Goal: Information Seeking & Learning: Learn about a topic

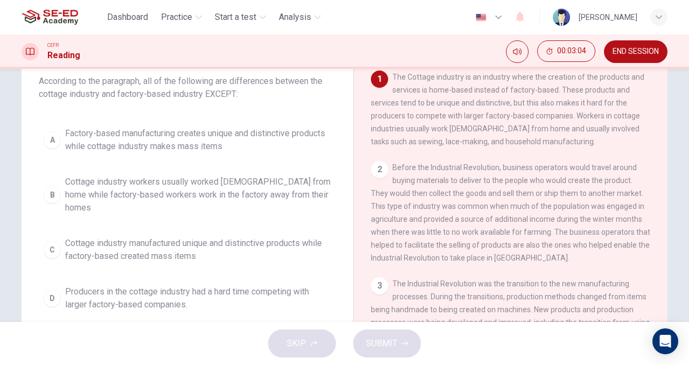
scroll to position [70, 0]
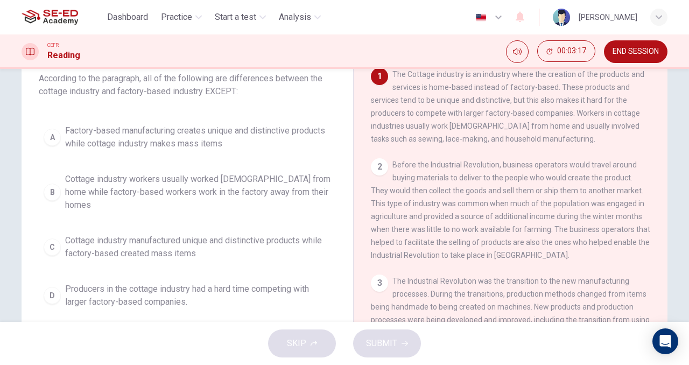
click at [51, 189] on div "B" at bounding box center [52, 192] width 17 height 17
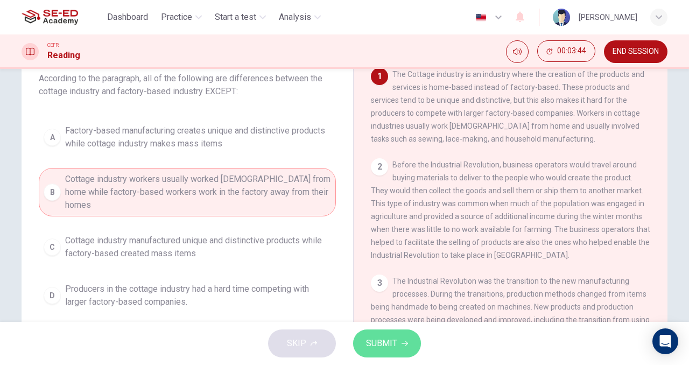
click at [374, 341] on span "SUBMIT" at bounding box center [381, 343] width 31 height 15
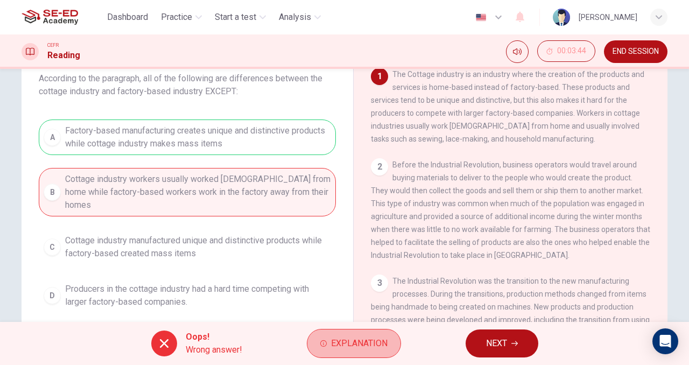
click at [374, 341] on span "Explanation" at bounding box center [359, 343] width 57 height 15
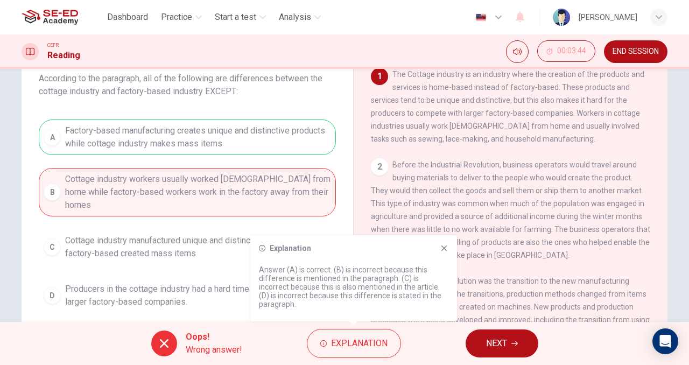
click at [159, 348] on icon at bounding box center [164, 343] width 13 height 13
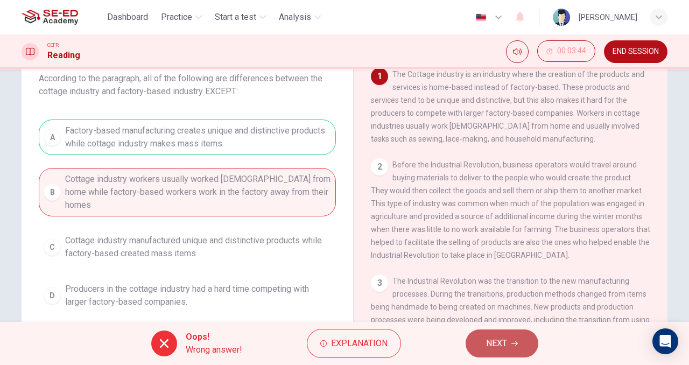
click at [513, 345] on icon "button" at bounding box center [515, 343] width 6 height 6
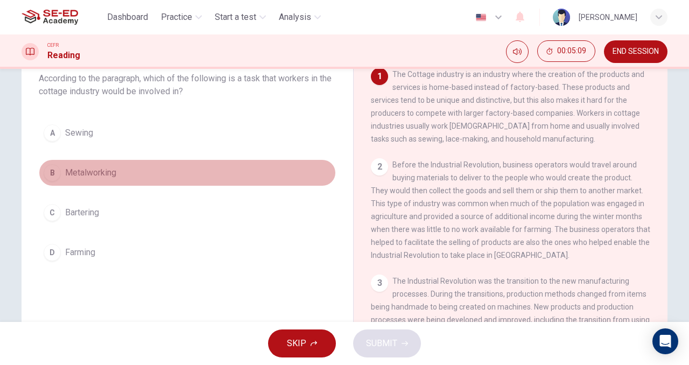
click at [50, 171] on div "B" at bounding box center [52, 172] width 17 height 17
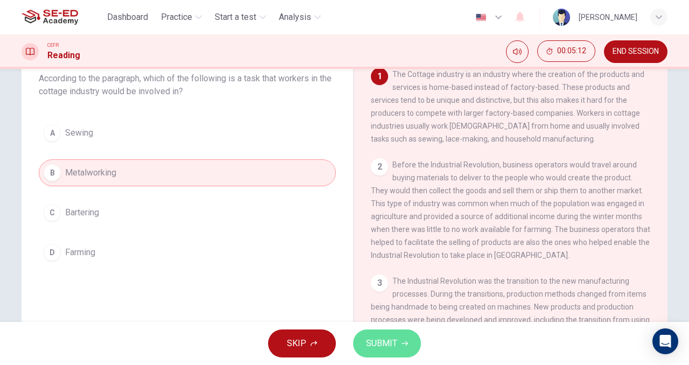
click at [384, 344] on span "SUBMIT" at bounding box center [381, 343] width 31 height 15
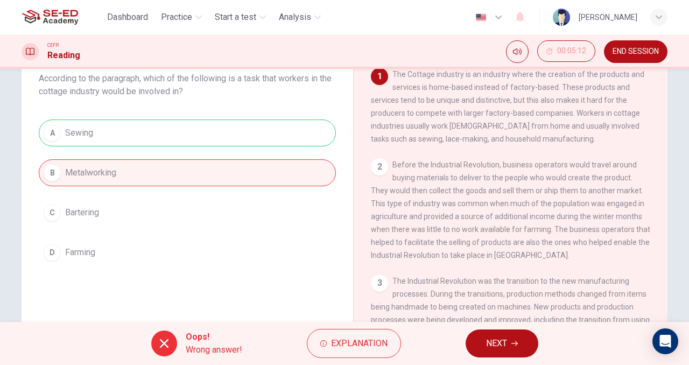
click at [374, 173] on div "2" at bounding box center [379, 166] width 17 height 17
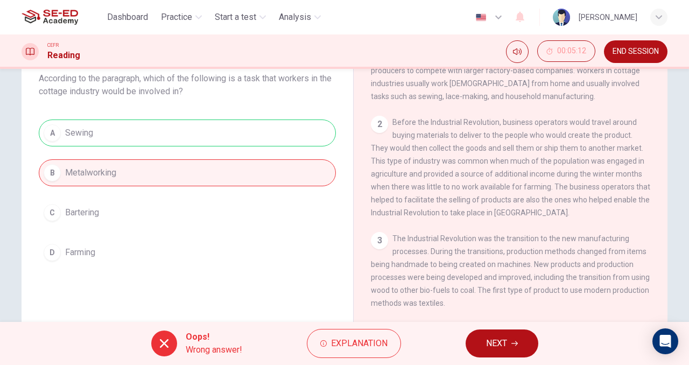
scroll to position [36, 0]
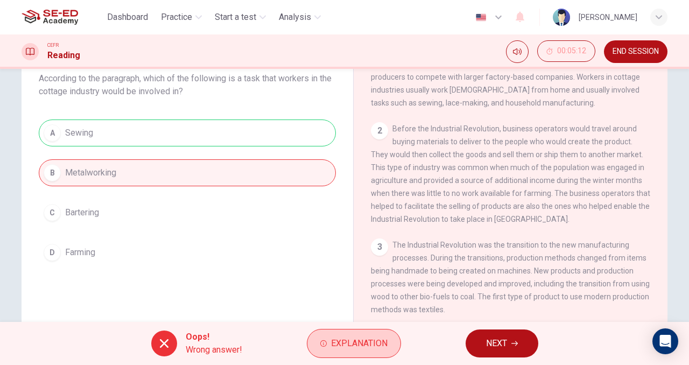
click at [361, 340] on span "Explanation" at bounding box center [359, 343] width 57 height 15
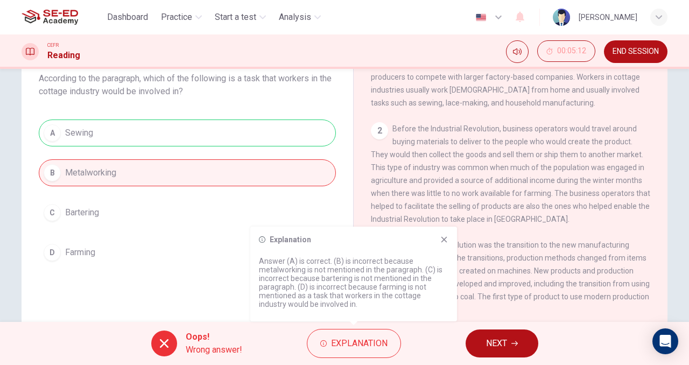
click at [513, 347] on button "NEXT" at bounding box center [502, 344] width 73 height 28
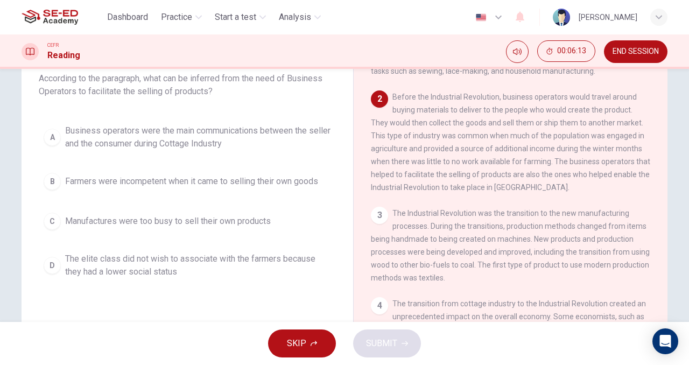
scroll to position [68, 0]
click at [131, 184] on span "Farmers were incompetent when it came to selling their own goods" at bounding box center [191, 181] width 253 height 13
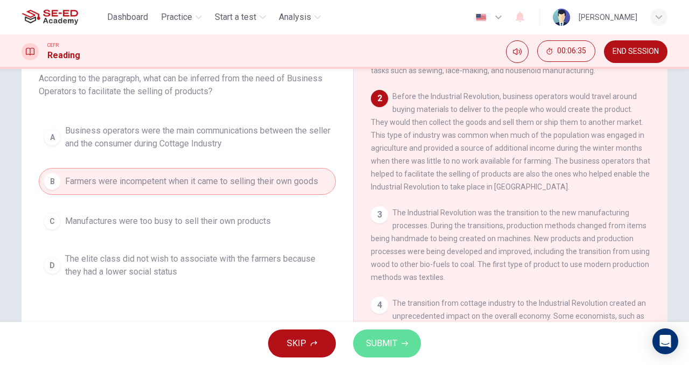
click at [371, 341] on span "SUBMIT" at bounding box center [381, 343] width 31 height 15
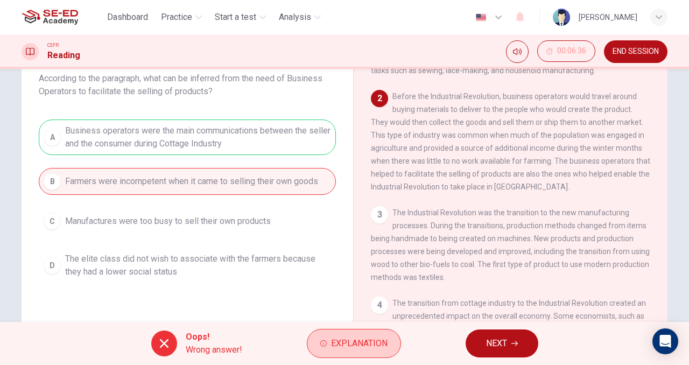
click at [344, 339] on span "Explanation" at bounding box center [359, 343] width 57 height 15
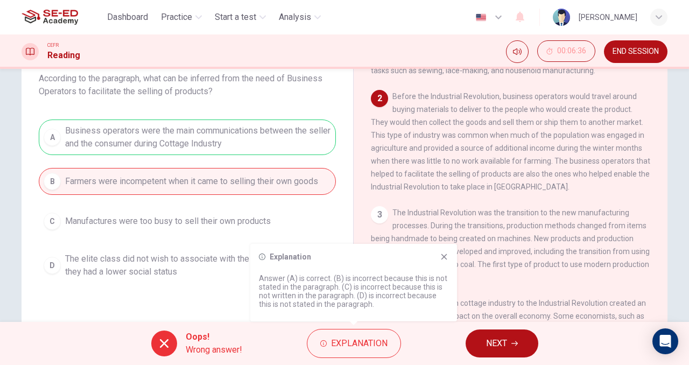
click at [261, 257] on icon at bounding box center [262, 257] width 6 height 6
click at [444, 259] on icon at bounding box center [444, 257] width 9 height 9
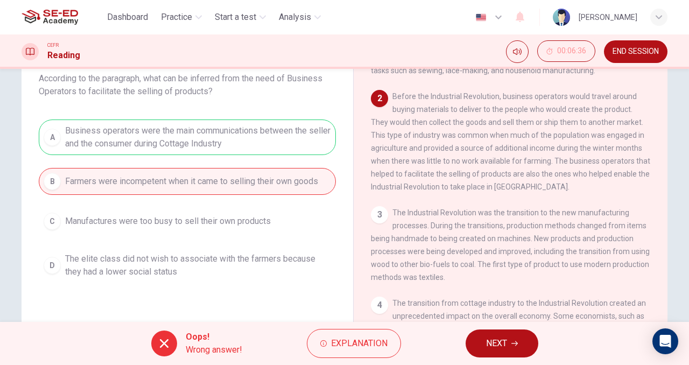
click at [484, 348] on button "NEXT" at bounding box center [502, 344] width 73 height 28
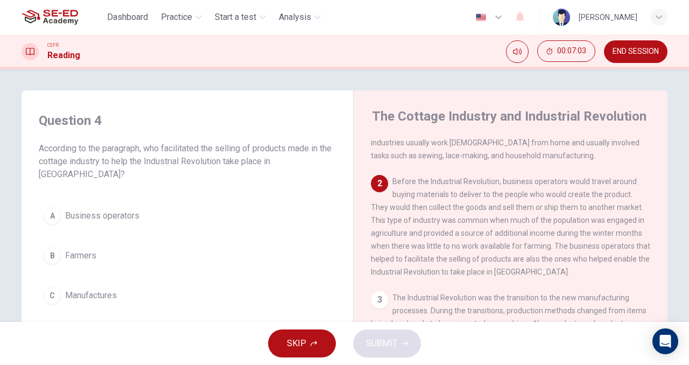
scroll to position [51, 0]
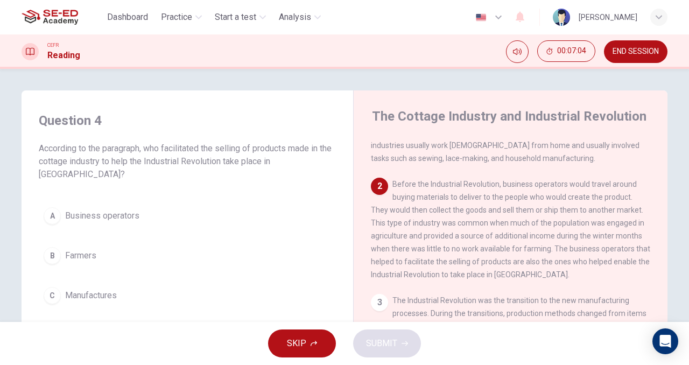
click at [375, 188] on div "2" at bounding box center [379, 186] width 17 height 17
click at [380, 311] on div "3" at bounding box center [379, 302] width 17 height 17
click at [449, 276] on div "2 Before the Industrial Revolution, business operators would travel around buyi…" at bounding box center [511, 229] width 280 height 103
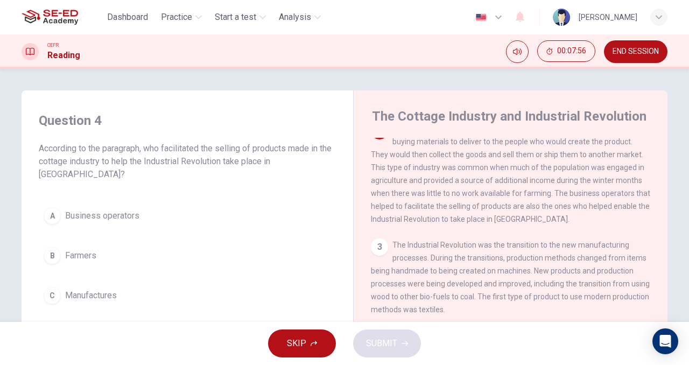
scroll to position [108, 0]
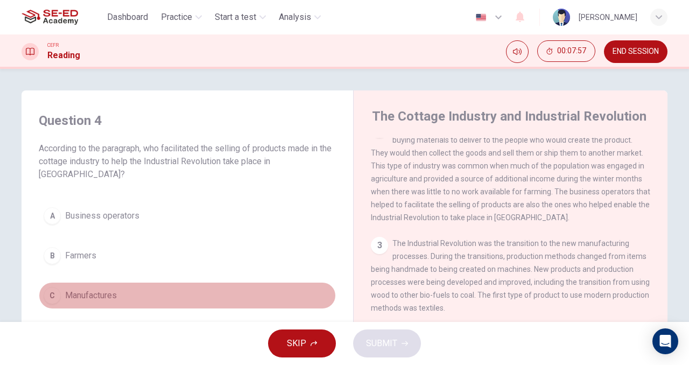
click at [48, 302] on div "C" at bounding box center [52, 295] width 17 height 17
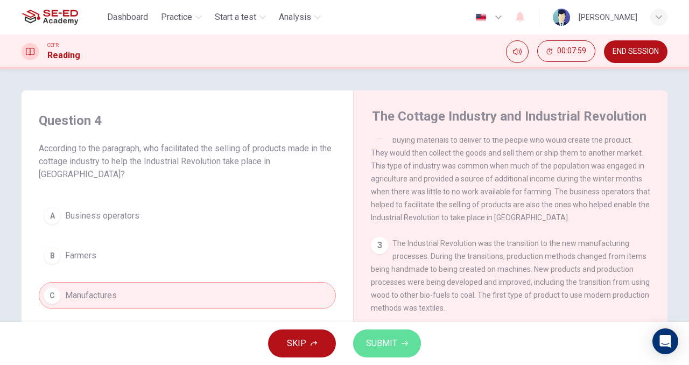
click at [391, 343] on span "SUBMIT" at bounding box center [381, 343] width 31 height 15
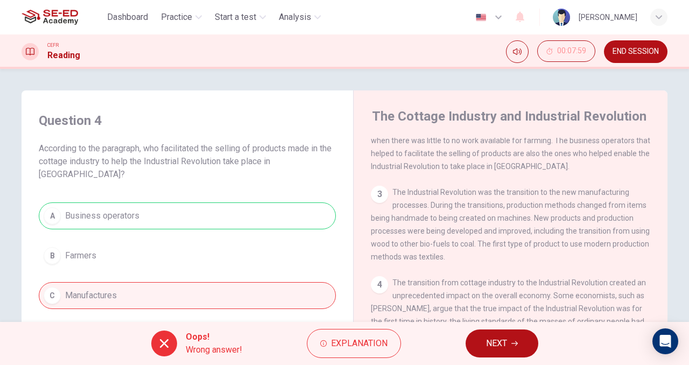
scroll to position [161, 0]
click at [504, 347] on span "NEXT" at bounding box center [496, 343] width 21 height 15
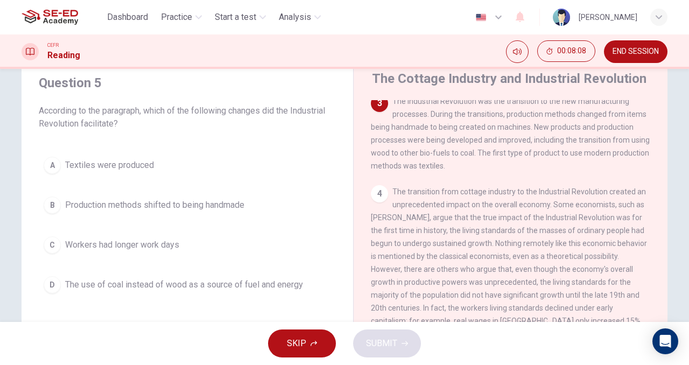
scroll to position [37, 0]
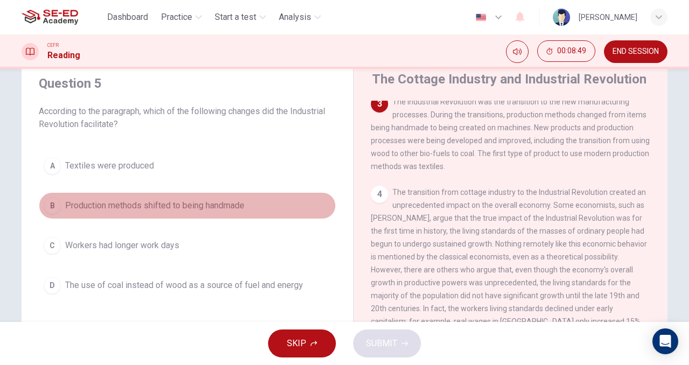
click at [120, 205] on span "Production methods shifted to being handmade" at bounding box center [154, 205] width 179 height 13
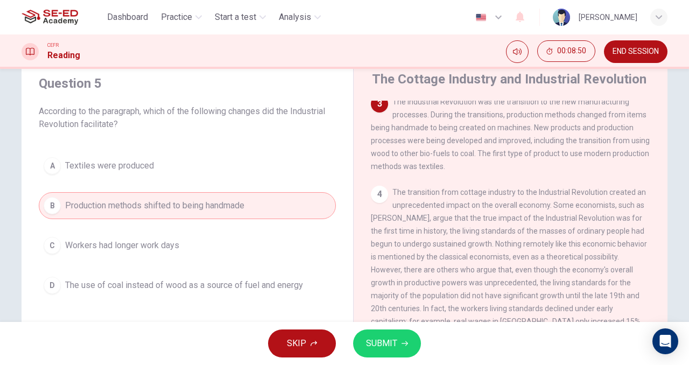
click at [379, 350] on span "SUBMIT" at bounding box center [381, 343] width 31 height 15
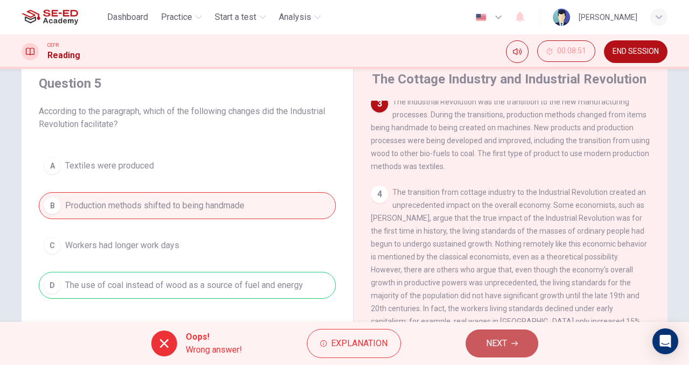
click at [493, 346] on span "NEXT" at bounding box center [496, 343] width 21 height 15
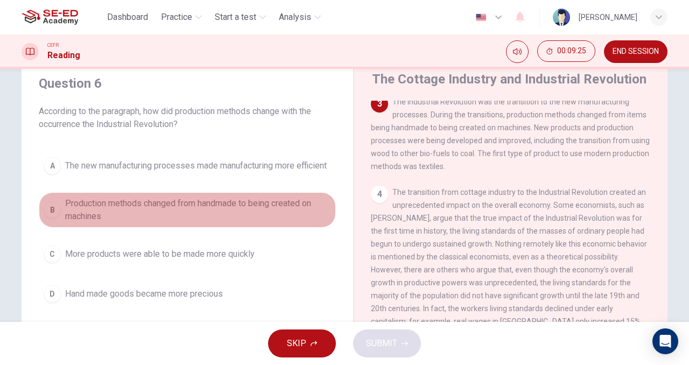
click at [44, 219] on div "B" at bounding box center [52, 209] width 17 height 17
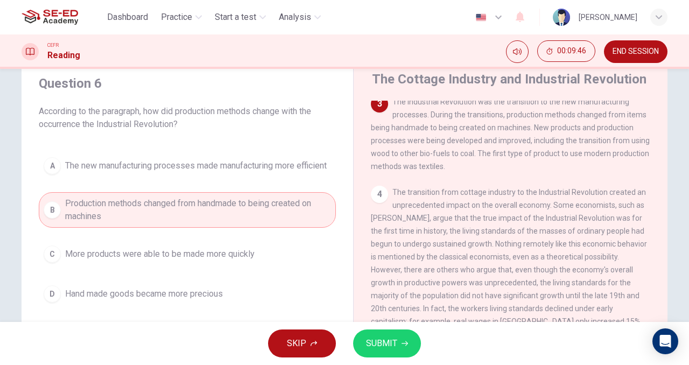
click at [391, 345] on span "SUBMIT" at bounding box center [381, 343] width 31 height 15
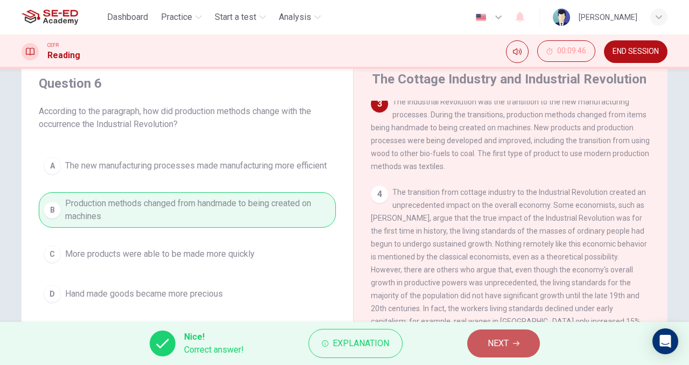
click at [499, 342] on span "NEXT" at bounding box center [498, 343] width 21 height 15
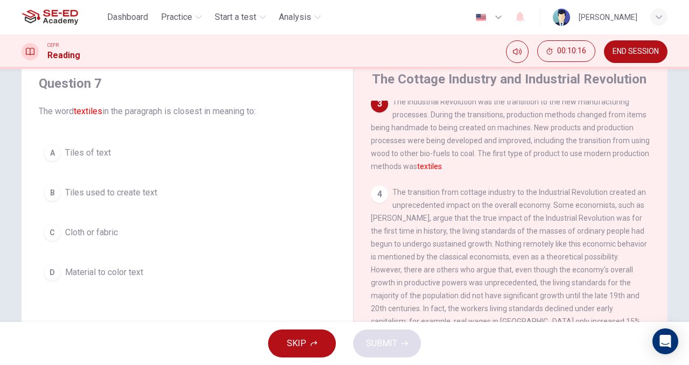
click at [126, 200] on button "B Tiles used to create text" at bounding box center [187, 192] width 297 height 27
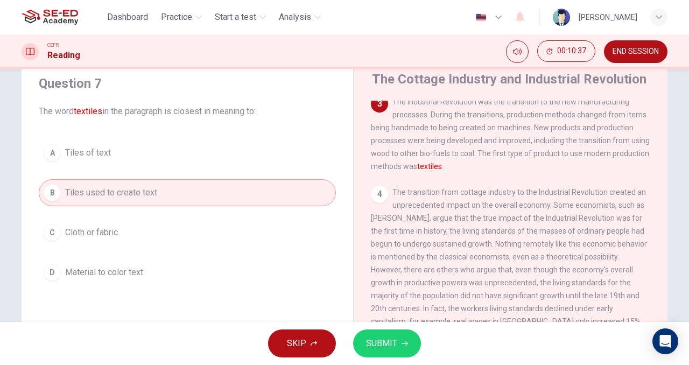
click at [51, 232] on div "C" at bounding box center [52, 232] width 17 height 17
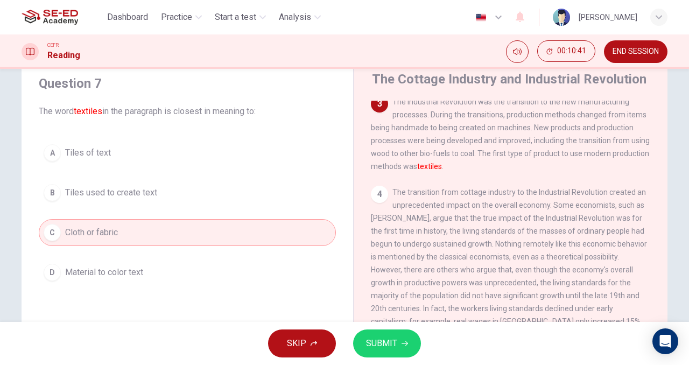
click at [389, 345] on span "SUBMIT" at bounding box center [381, 343] width 31 height 15
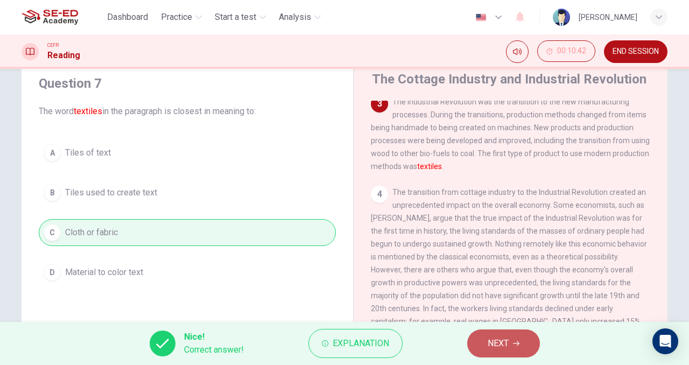
click at [495, 335] on button "NEXT" at bounding box center [504, 344] width 73 height 28
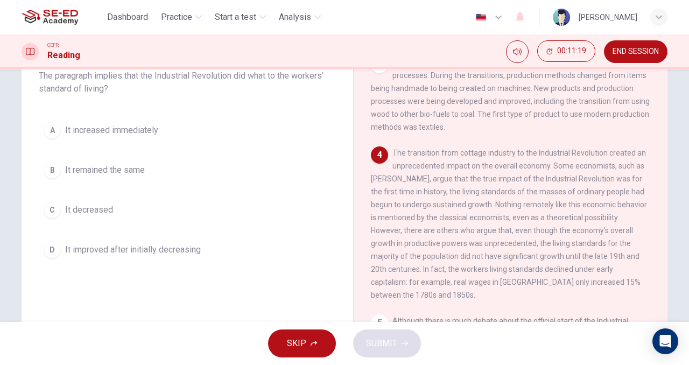
scroll to position [72, 0]
click at [48, 171] on div "B" at bounding box center [52, 171] width 17 height 17
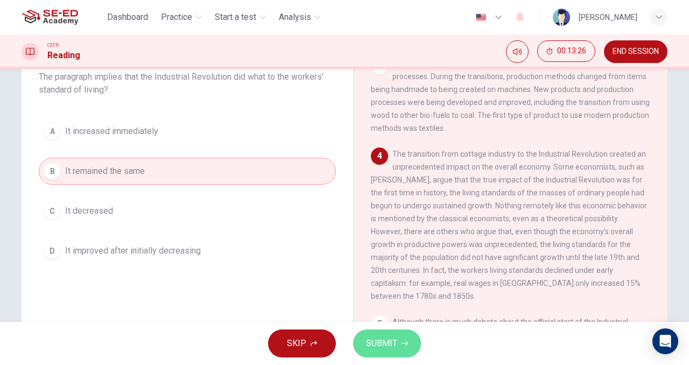
click at [376, 348] on span "SUBMIT" at bounding box center [381, 343] width 31 height 15
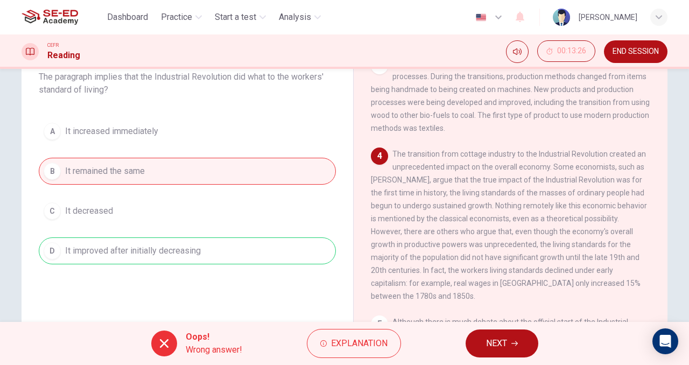
click at [482, 341] on button "NEXT" at bounding box center [502, 344] width 73 height 28
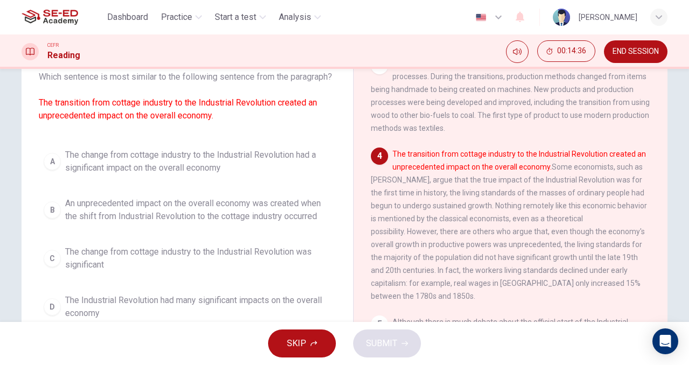
click at [54, 170] on div "A" at bounding box center [52, 161] width 17 height 17
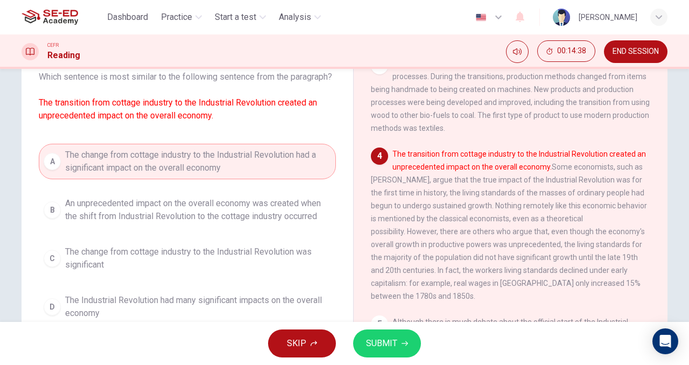
click at [367, 338] on span "SUBMIT" at bounding box center [381, 343] width 31 height 15
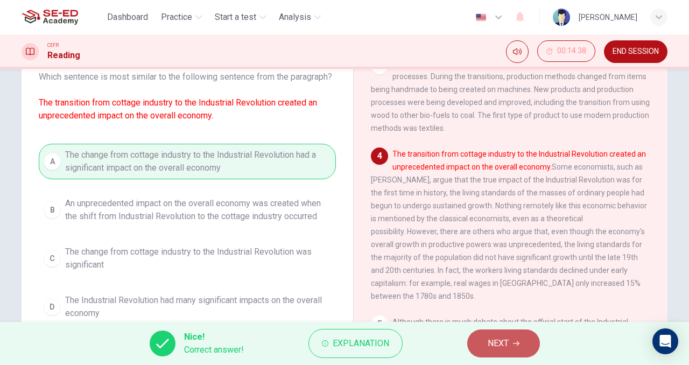
click at [515, 342] on icon "button" at bounding box center [516, 343] width 6 height 6
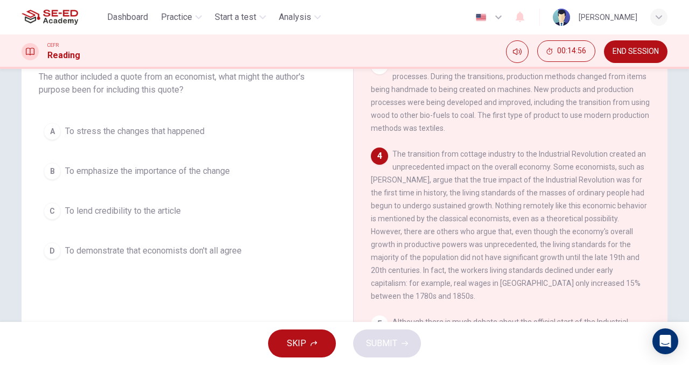
click at [54, 212] on div "C" at bounding box center [52, 211] width 17 height 17
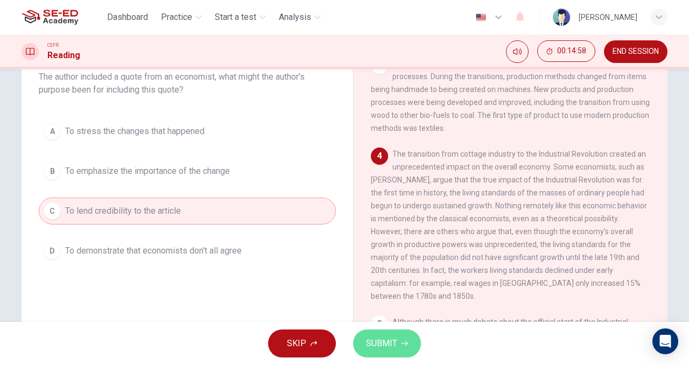
click at [396, 344] on span "SUBMIT" at bounding box center [381, 343] width 31 height 15
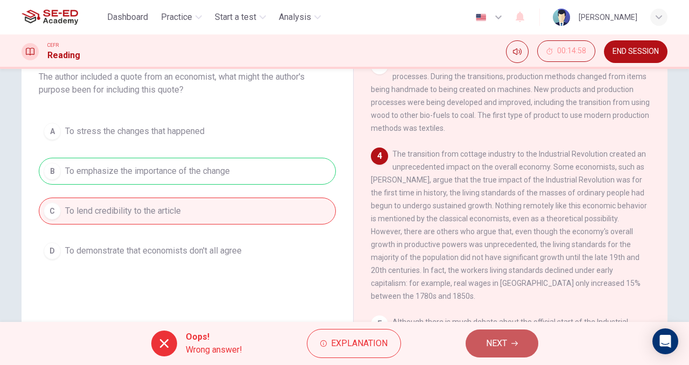
click at [499, 336] on button "NEXT" at bounding box center [502, 344] width 73 height 28
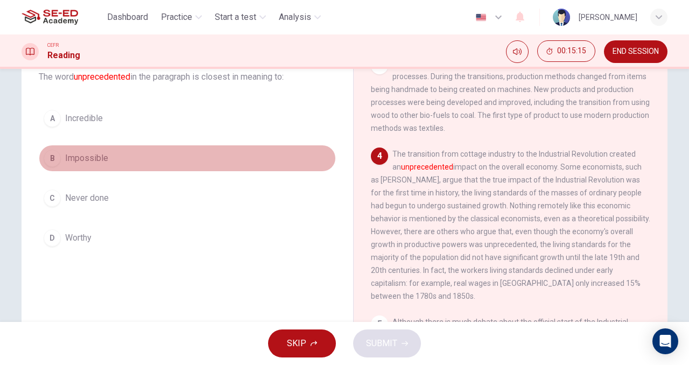
click at [50, 162] on div "B" at bounding box center [52, 158] width 17 height 17
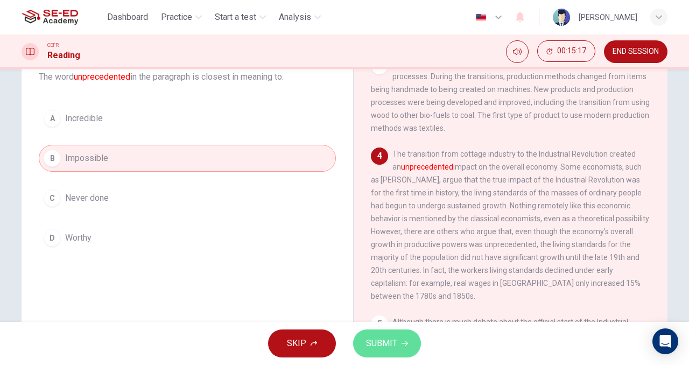
click at [380, 344] on span "SUBMIT" at bounding box center [381, 343] width 31 height 15
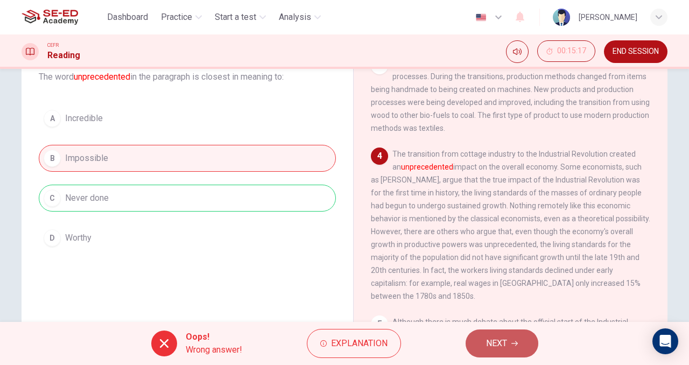
click at [483, 344] on button "NEXT" at bounding box center [502, 344] width 73 height 28
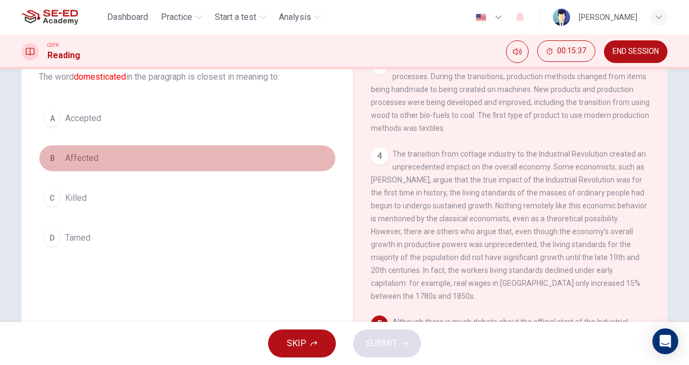
click at [52, 161] on div "B" at bounding box center [52, 158] width 17 height 17
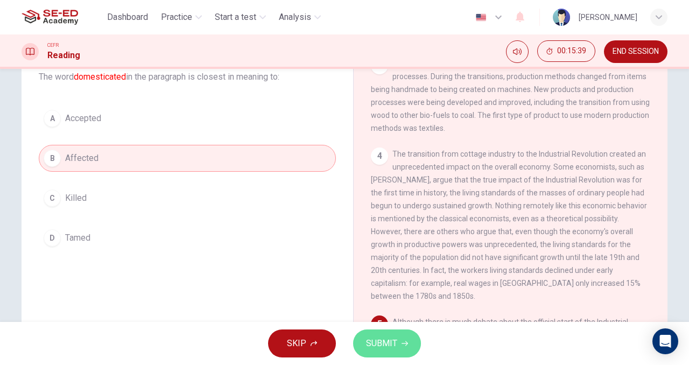
click at [379, 333] on button "SUBMIT" at bounding box center [387, 344] width 68 height 28
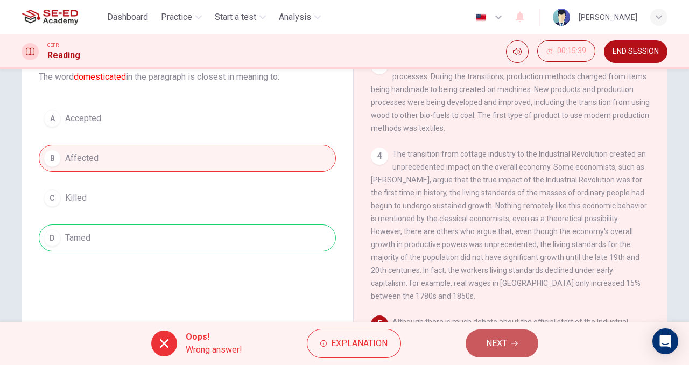
click at [477, 342] on button "NEXT" at bounding box center [502, 344] width 73 height 28
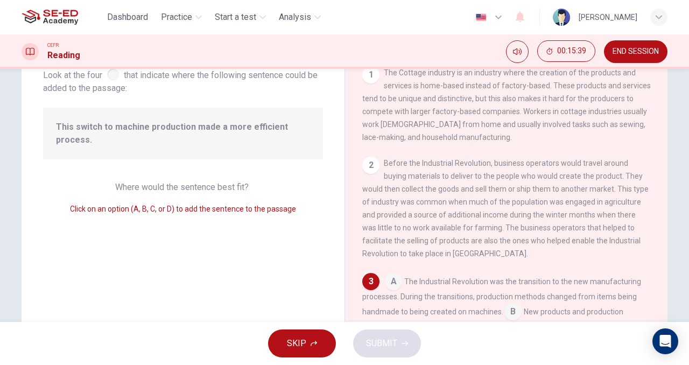
scroll to position [107, 0]
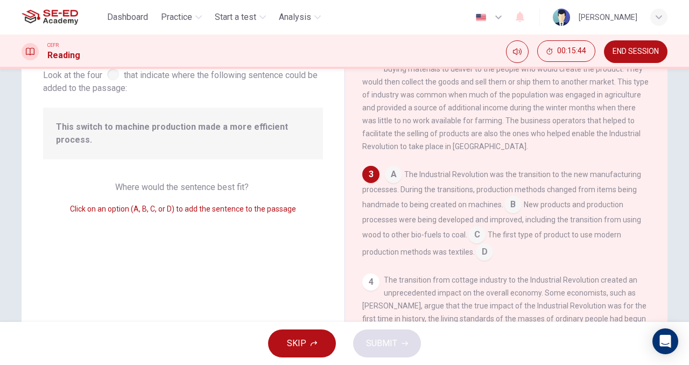
click at [390, 184] on input at bounding box center [393, 175] width 17 height 17
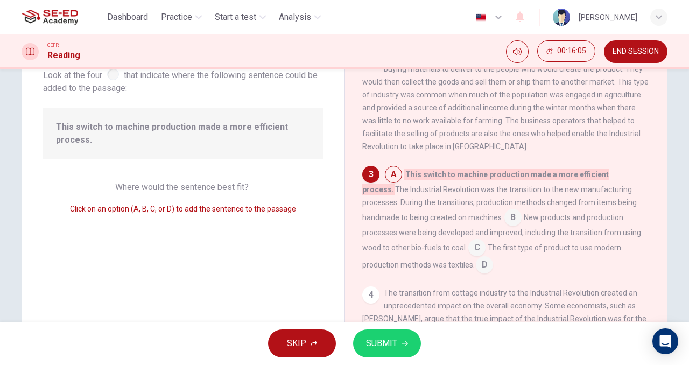
click at [388, 338] on span "SUBMIT" at bounding box center [381, 343] width 31 height 15
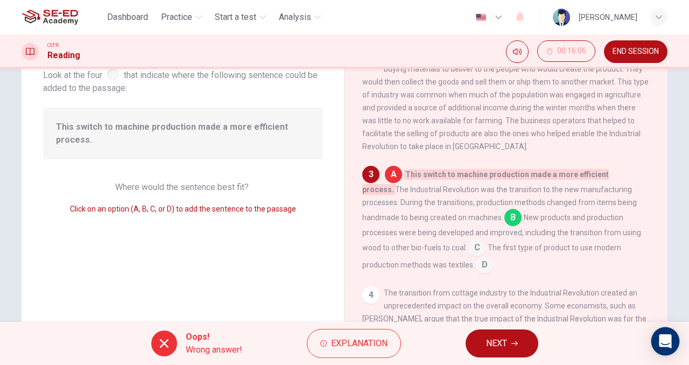
click at [660, 350] on div "Open Intercom Messenger" at bounding box center [666, 341] width 29 height 29
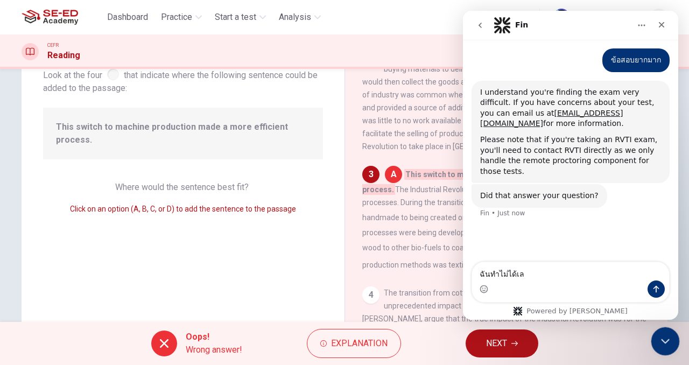
scroll to position [93, 0]
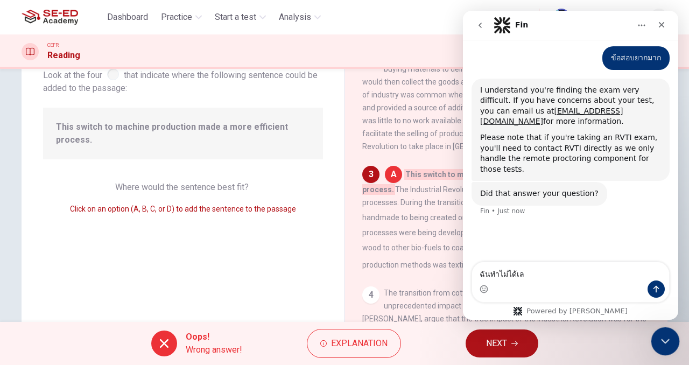
type textarea "ฉันทำไม่ได้เลย"
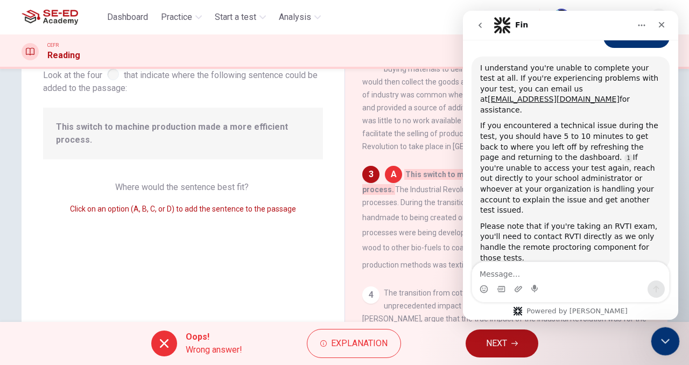
scroll to position [294, 0]
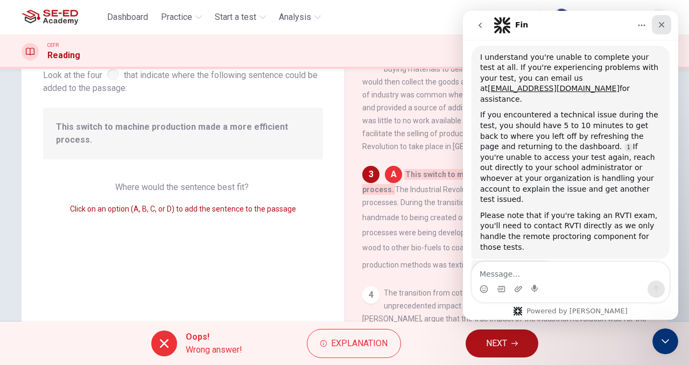
click at [661, 26] on icon "Close" at bounding box center [662, 24] width 9 height 9
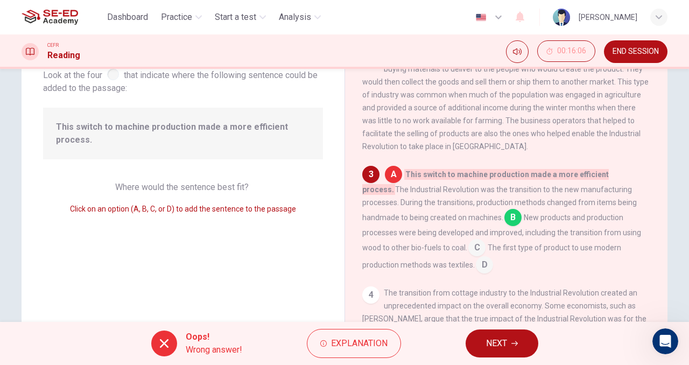
scroll to position [318, 0]
click at [618, 61] on button "END SESSION" at bounding box center [636, 51] width 64 height 23
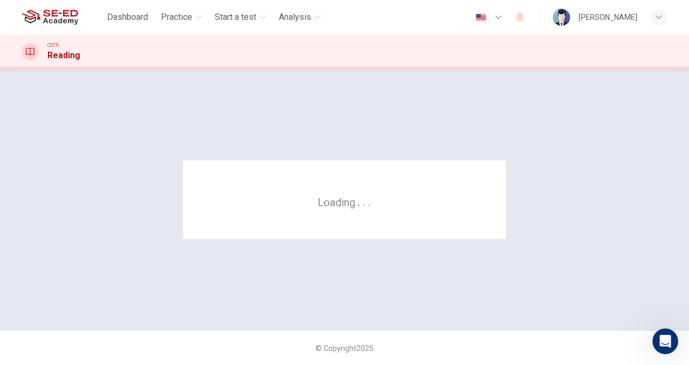
scroll to position [0, 0]
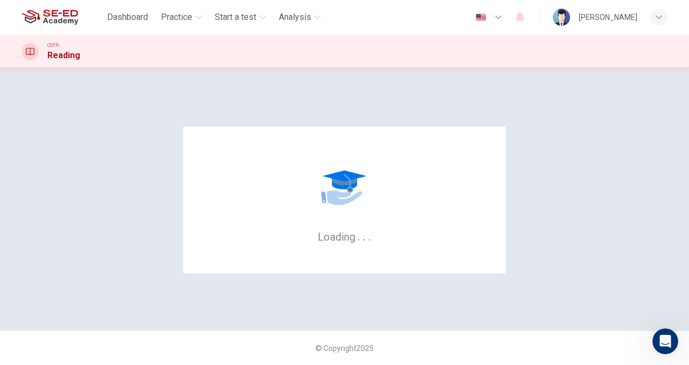
scroll to position [318, 0]
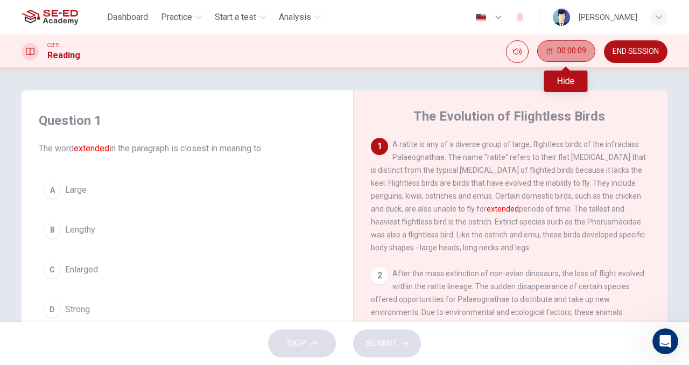
click at [554, 57] on button "00:00:09" at bounding box center [567, 51] width 58 height 22
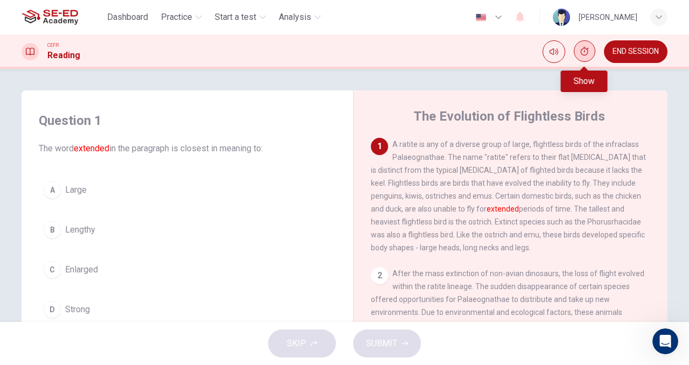
click at [591, 52] on button "Show" at bounding box center [585, 51] width 22 height 22
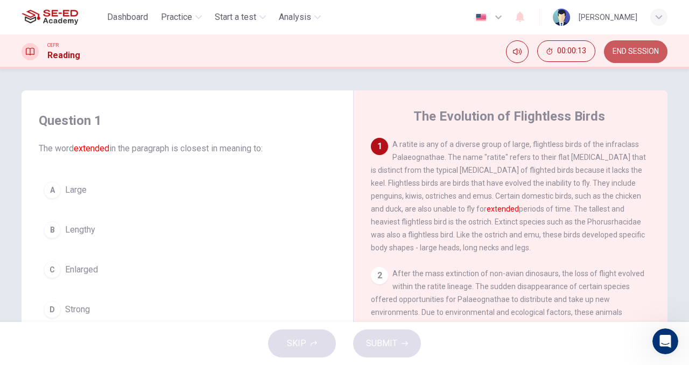
click at [625, 52] on span "END SESSION" at bounding box center [636, 51] width 46 height 9
